Goal: Information Seeking & Learning: Learn about a topic

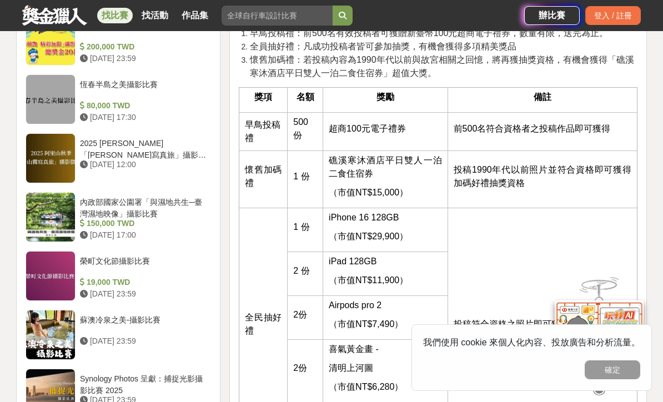
scroll to position [1212, 0]
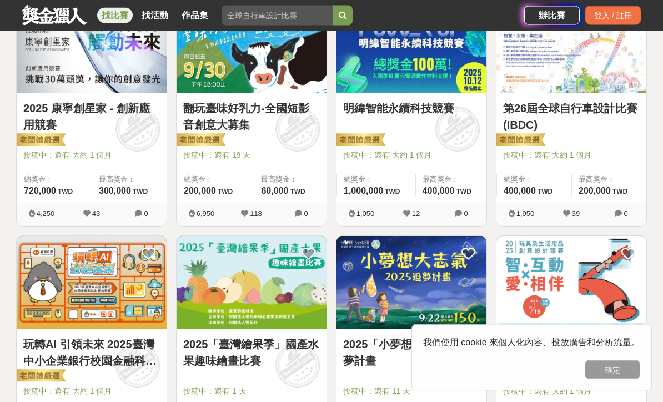
scroll to position [810, 0]
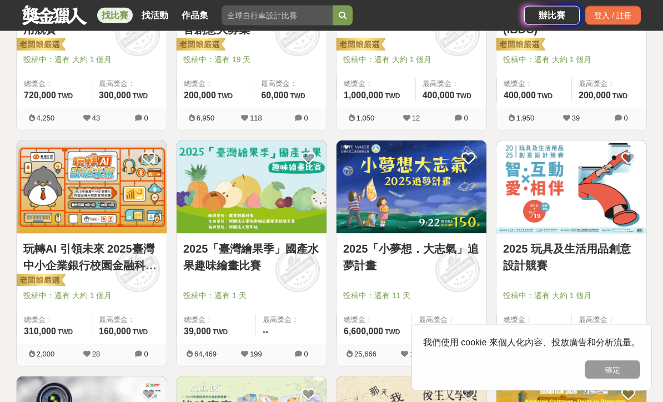
click at [263, 250] on link "2025「臺灣繪果季」國產水果趣味繪畫比賽" at bounding box center [251, 257] width 137 height 33
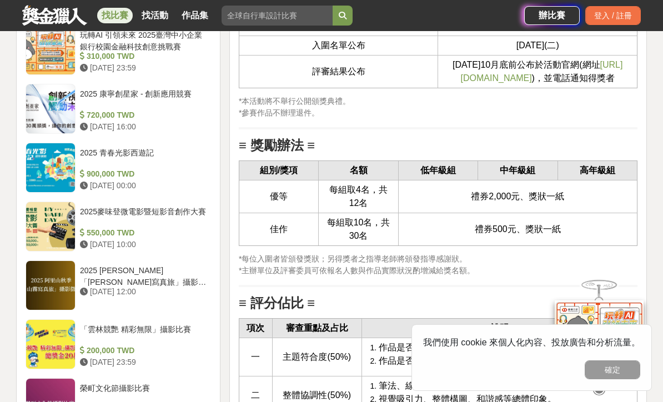
scroll to position [1349, 0]
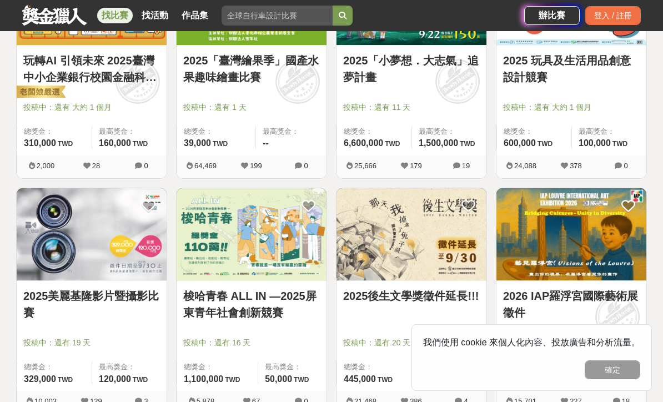
scroll to position [1082, 0]
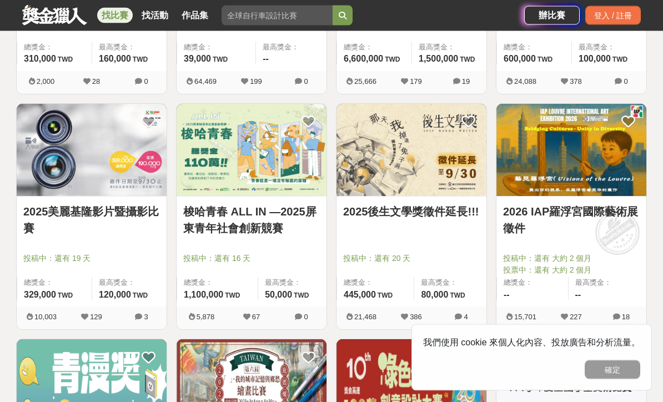
click at [132, 213] on link "2025美麗基隆影片暨攝影比賽" at bounding box center [91, 220] width 137 height 33
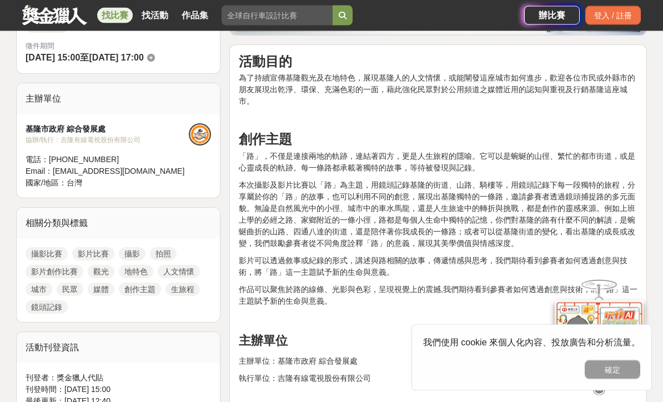
scroll to position [333, 0]
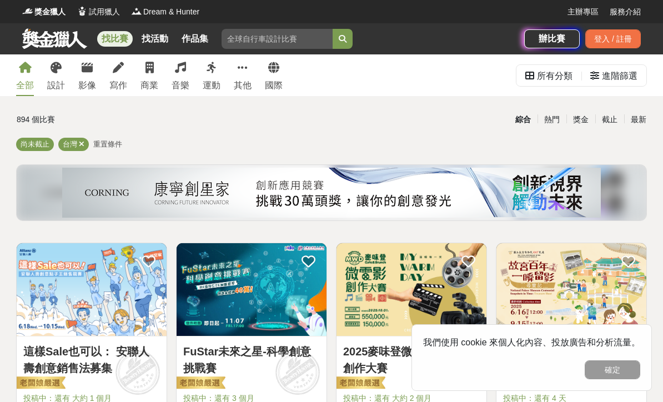
click at [103, 147] on span "重置條件" at bounding box center [107, 144] width 29 height 8
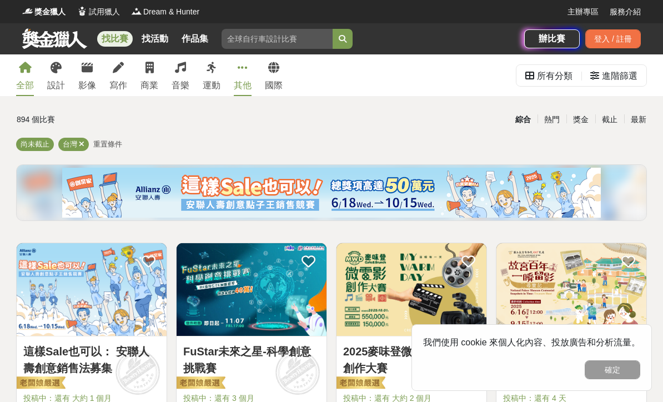
click at [245, 74] on link "其他" at bounding box center [243, 75] width 18 height 42
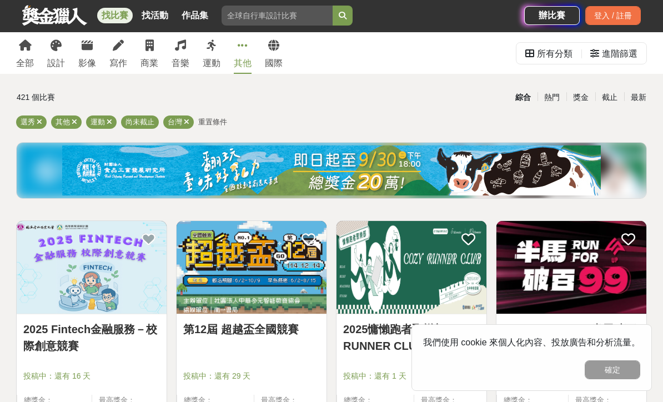
scroll to position [32, 0]
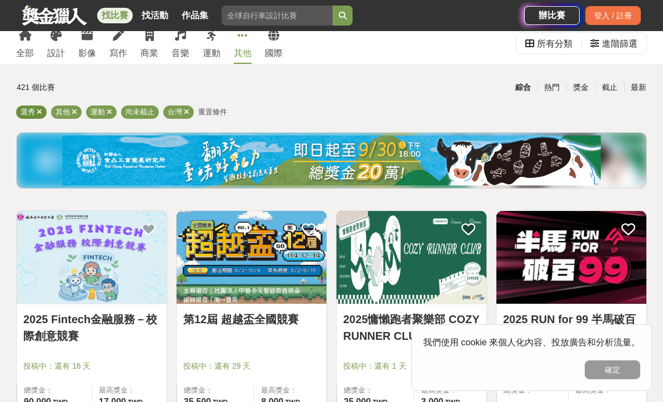
click at [42, 109] on icon at bounding box center [40, 111] width 6 height 7
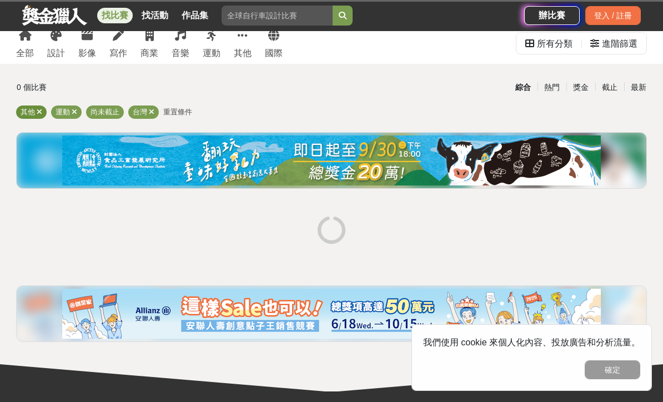
click at [41, 114] on icon at bounding box center [40, 111] width 6 height 7
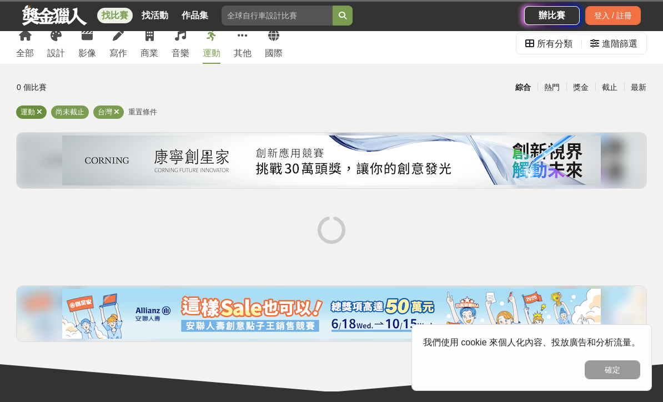
click at [39, 114] on icon at bounding box center [40, 111] width 6 height 7
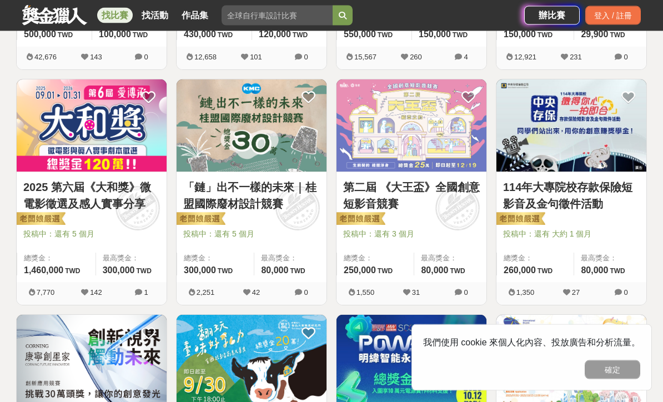
scroll to position [400, 0]
click at [269, 198] on link "「鏈」出不一樣的未來｜桂盟國際廢材設計競賽" at bounding box center [251, 195] width 137 height 33
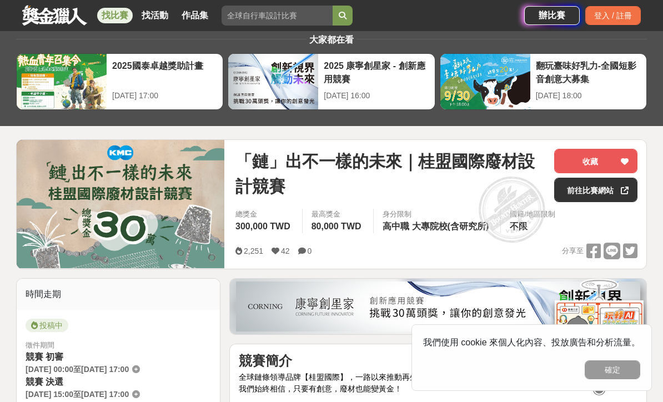
scroll to position [31, 0]
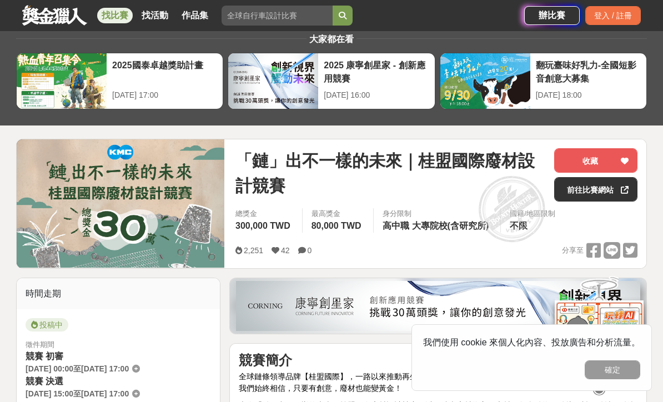
click at [612, 165] on button "收藏" at bounding box center [595, 160] width 83 height 24
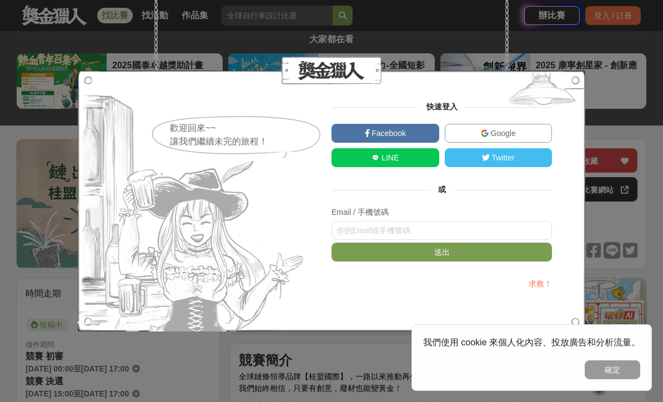
scroll to position [30, 0]
click at [514, 143] on link "Google" at bounding box center [499, 133] width 108 height 19
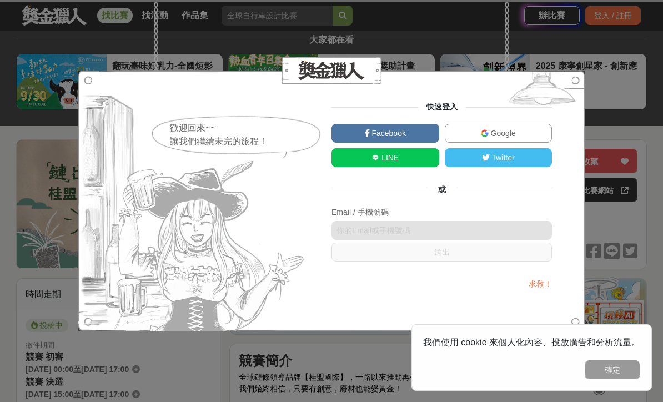
scroll to position [49, 0]
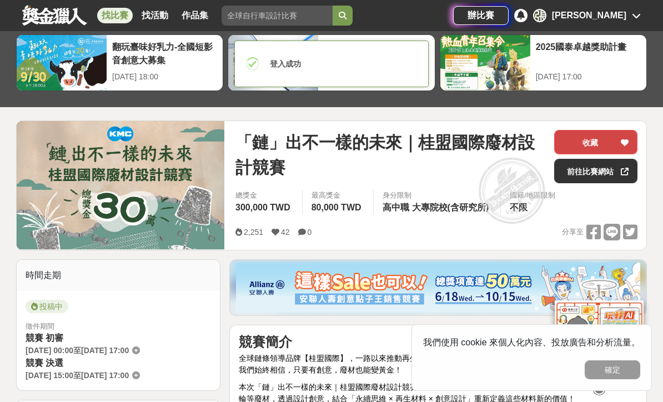
click at [604, 141] on button "收藏" at bounding box center [595, 142] width 83 height 24
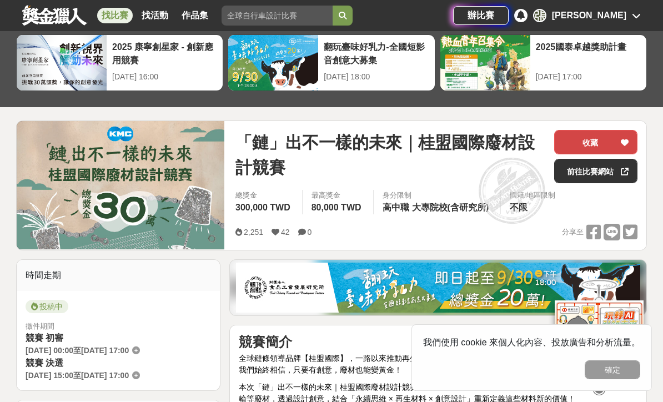
scroll to position [0, 0]
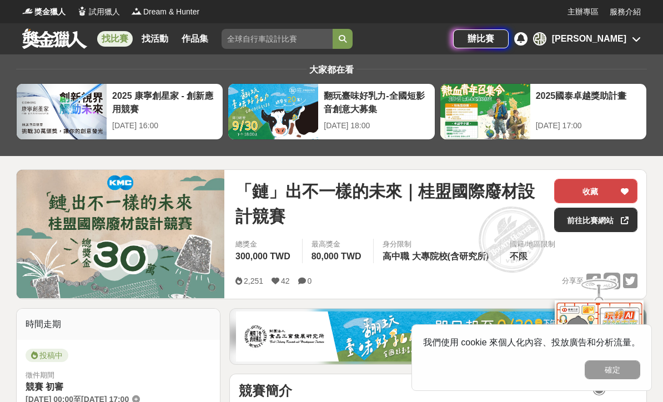
click at [626, 190] on icon at bounding box center [625, 192] width 8 height 8
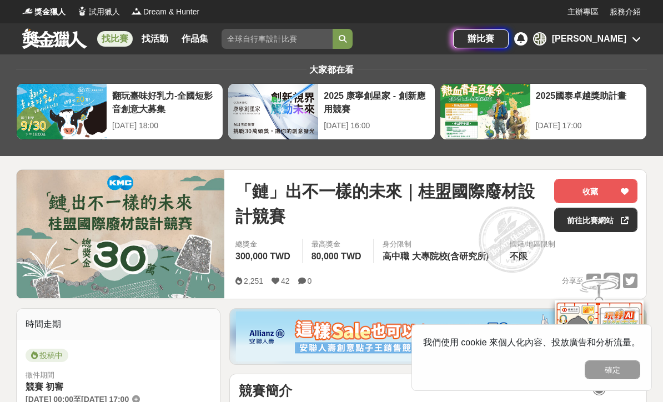
click at [629, 38] on div "[PERSON_NAME]" at bounding box center [587, 38] width 108 height 13
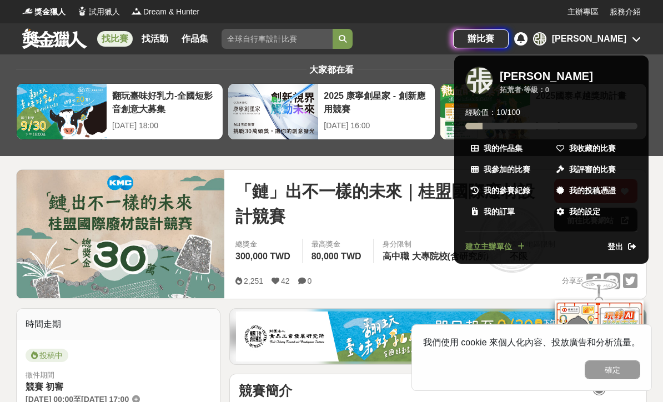
click at [395, 215] on div at bounding box center [331, 201] width 663 height 402
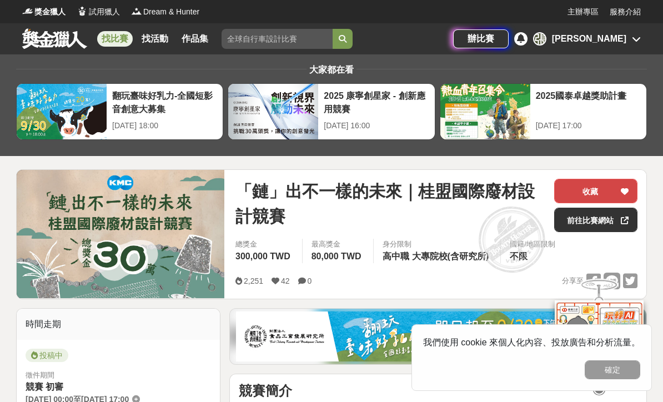
click at [614, 189] on button "收藏" at bounding box center [595, 191] width 83 height 24
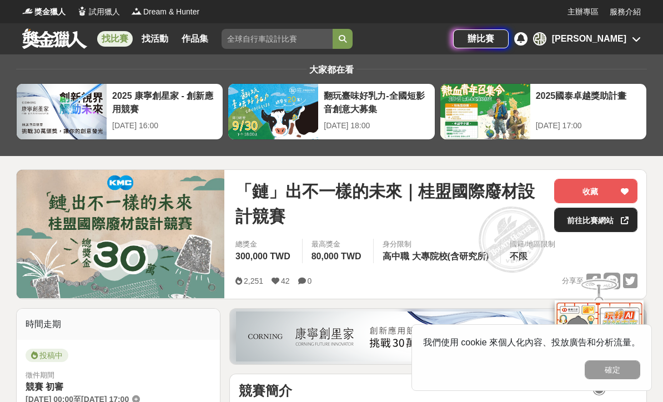
click at [621, 218] on icon at bounding box center [625, 221] width 8 height 8
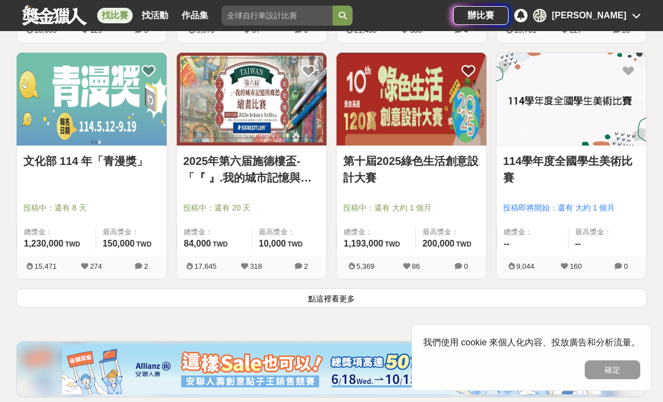
scroll to position [1402, 0]
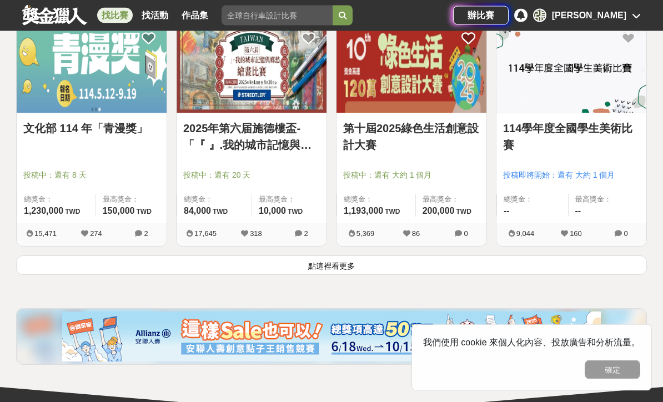
click at [548, 267] on button "點這裡看更多" at bounding box center [331, 265] width 631 height 19
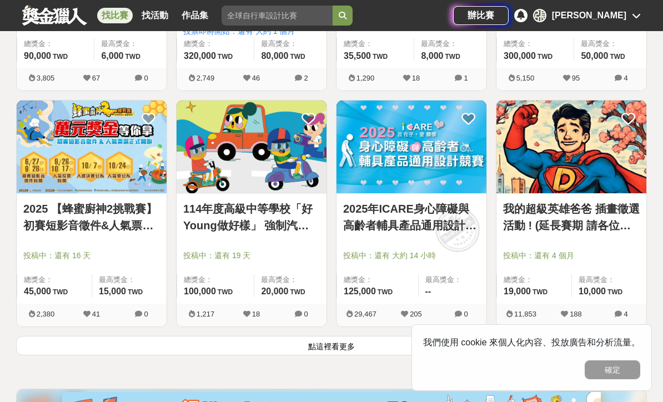
scroll to position [2735, 0]
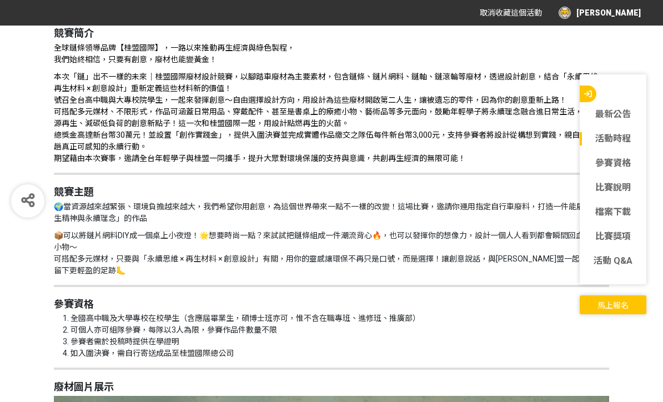
scroll to position [833, 0]
